Goal: Task Accomplishment & Management: Complete application form

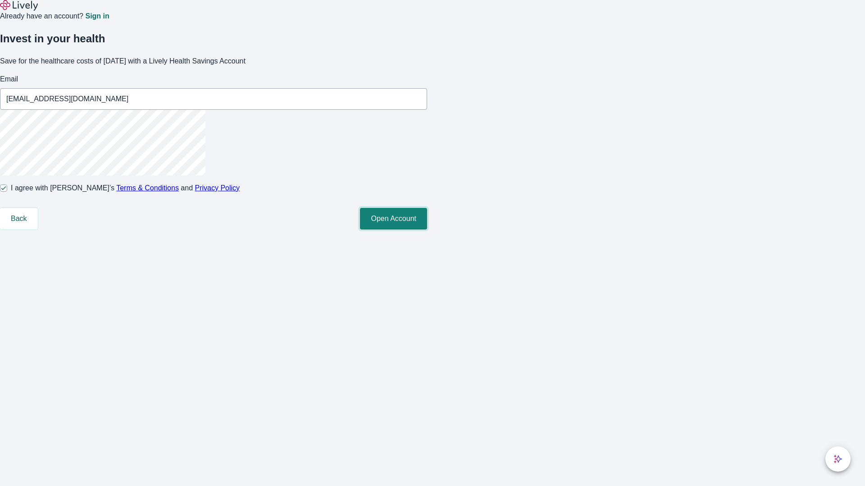
click at [427, 230] on button "Open Account" at bounding box center [393, 219] width 67 height 22
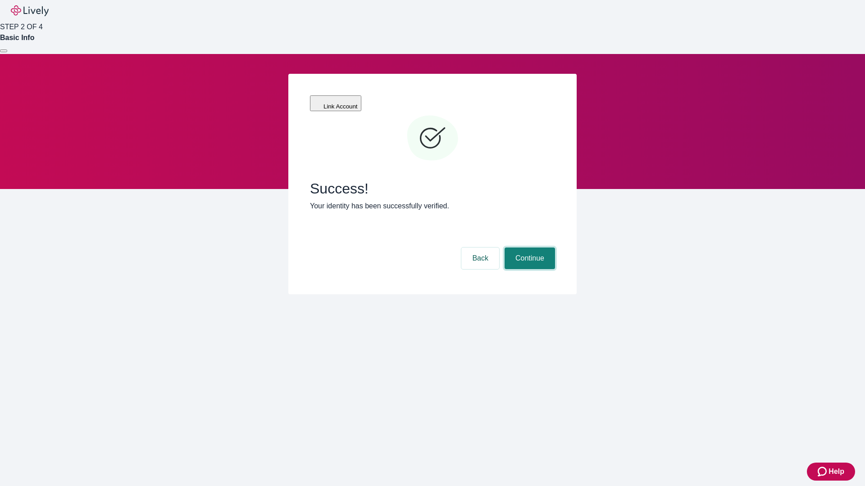
click at [528, 248] on button "Continue" at bounding box center [529, 259] width 50 height 22
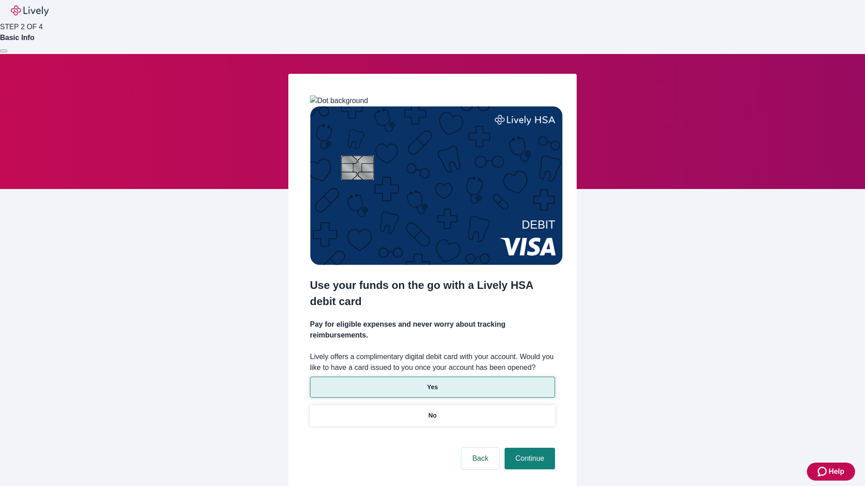
click at [432, 383] on p "Yes" at bounding box center [432, 387] width 11 height 9
click at [528, 448] on button "Continue" at bounding box center [529, 459] width 50 height 22
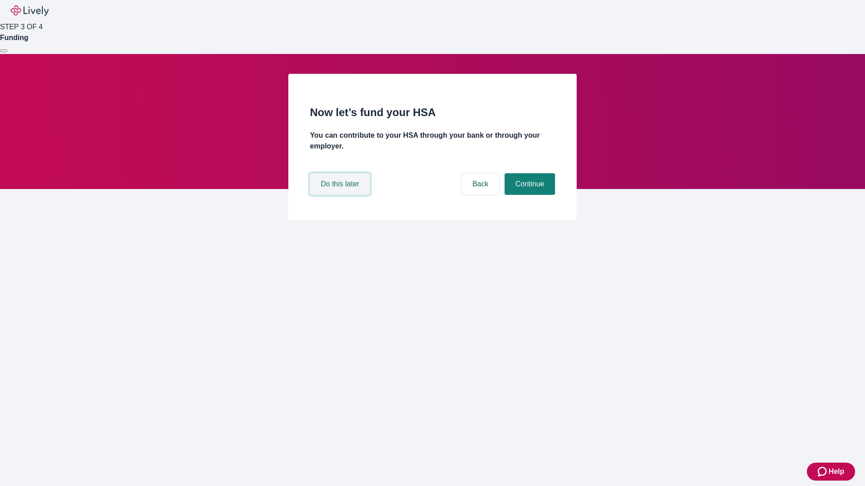
click at [341, 195] on button "Do this later" at bounding box center [340, 184] width 60 height 22
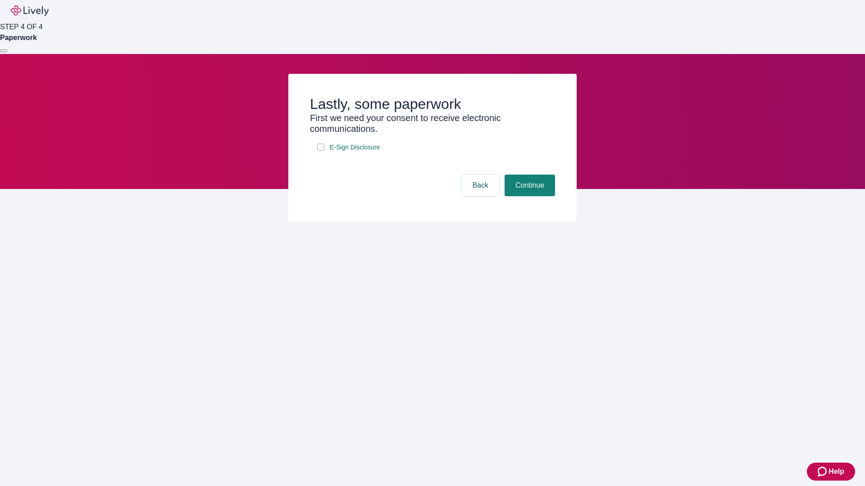
click at [321, 151] on input "E-Sign Disclosure" at bounding box center [320, 147] width 7 height 7
checkbox input "true"
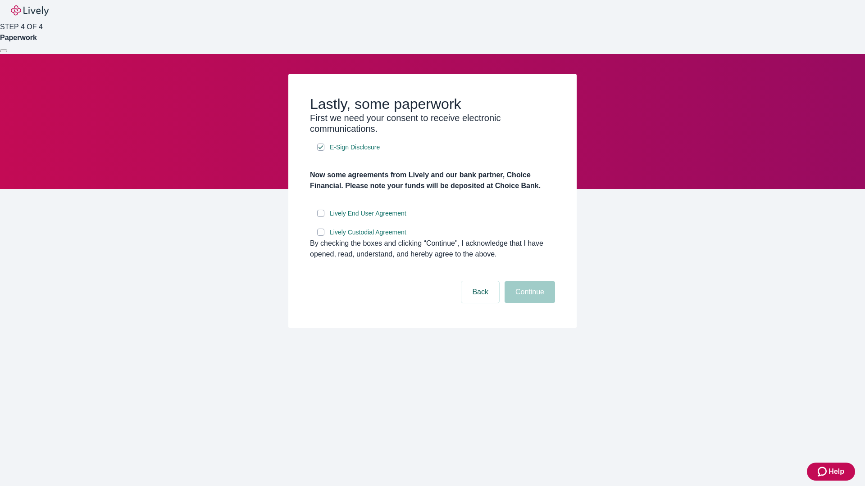
click at [321, 217] on input "Lively End User Agreement" at bounding box center [320, 213] width 7 height 7
checkbox input "true"
click at [321, 236] on input "Lively Custodial Agreement" at bounding box center [320, 232] width 7 height 7
checkbox input "true"
click at [528, 303] on button "Continue" at bounding box center [529, 293] width 50 height 22
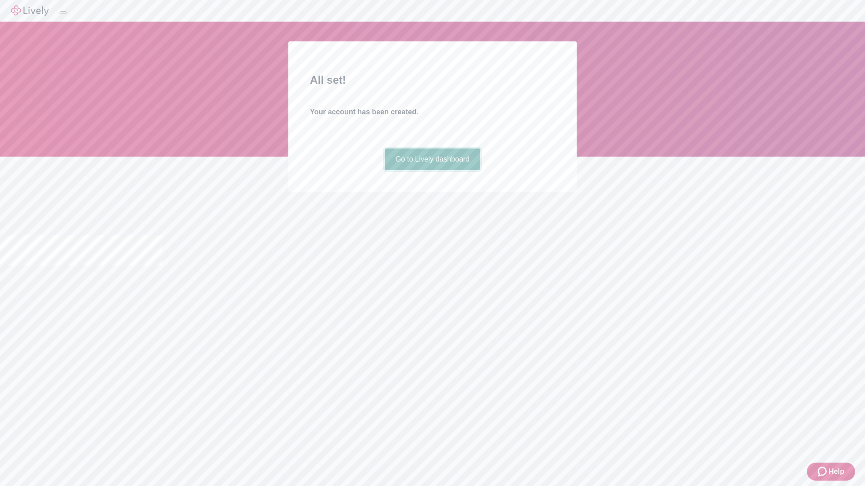
click at [432, 170] on link "Go to Lively dashboard" at bounding box center [433, 160] width 96 height 22
